Goal: Navigation & Orientation: Find specific page/section

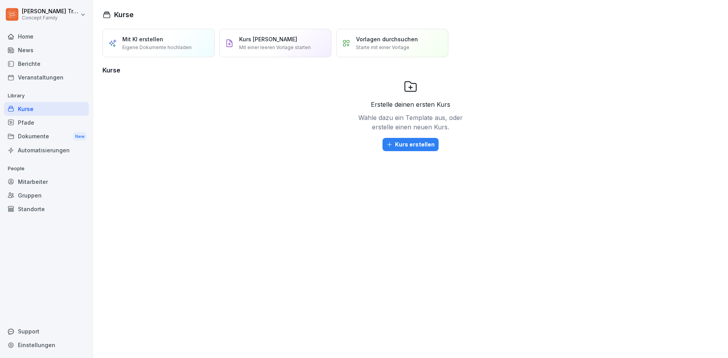
click at [34, 65] on div "Berichte" at bounding box center [46, 64] width 85 height 14
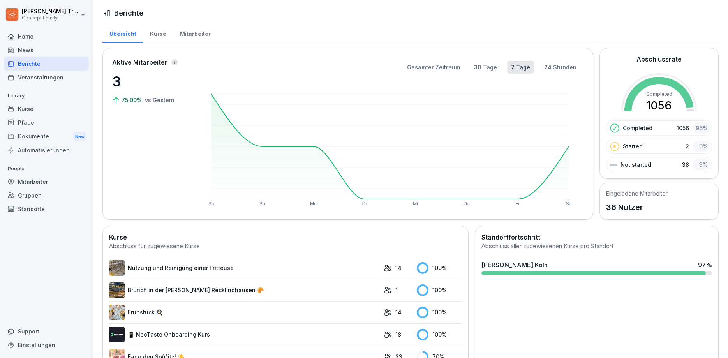
click at [185, 36] on div "Mitarbeiter" at bounding box center [195, 33] width 44 height 20
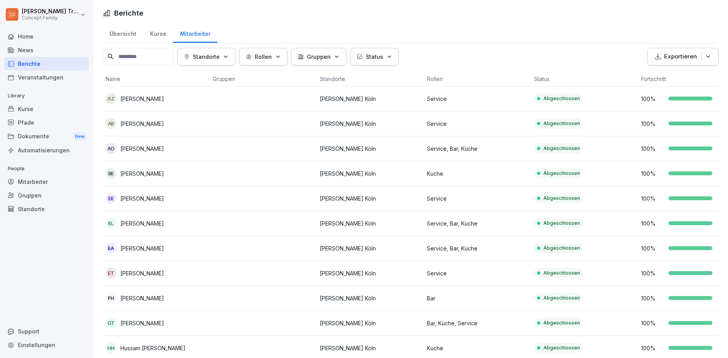
click at [125, 35] on div "Übersicht" at bounding box center [122, 33] width 41 height 20
